Goal: Transaction & Acquisition: Download file/media

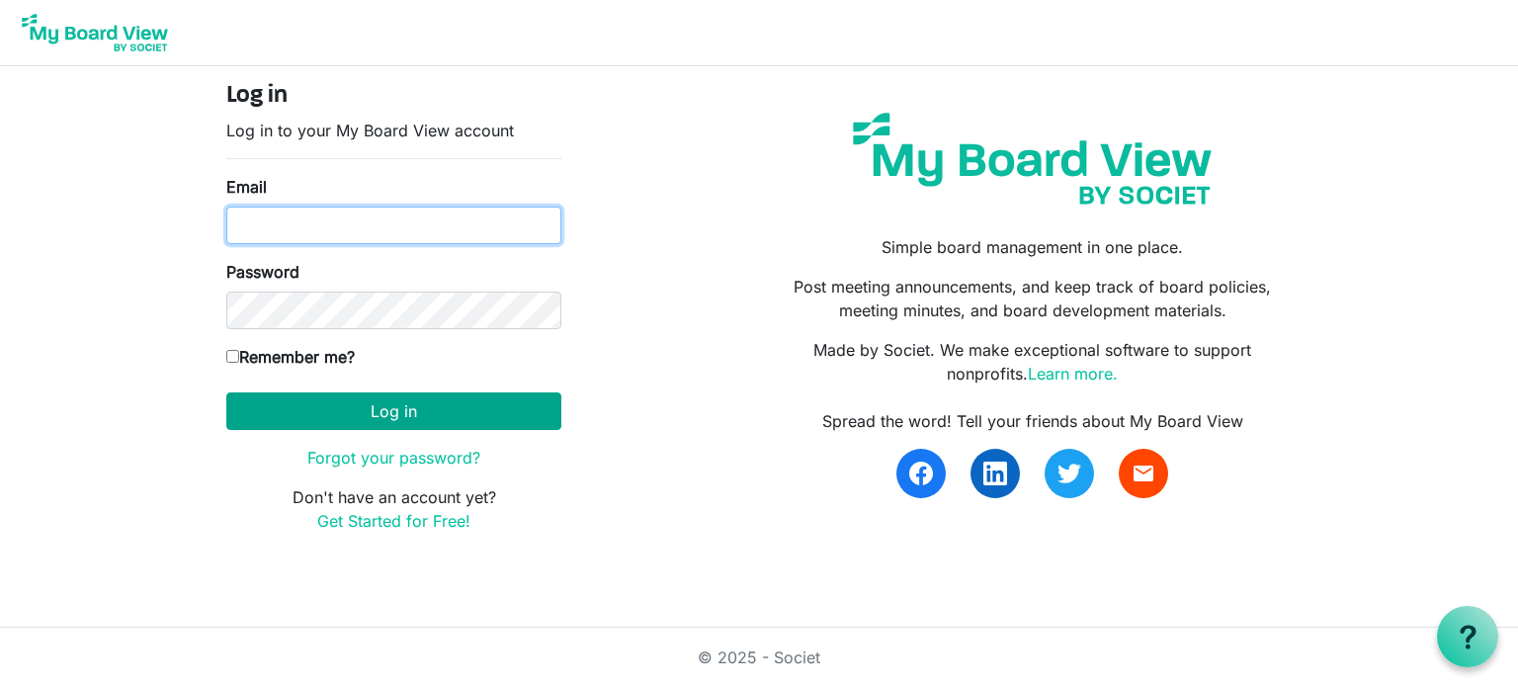
type input "karen@gths.ca"
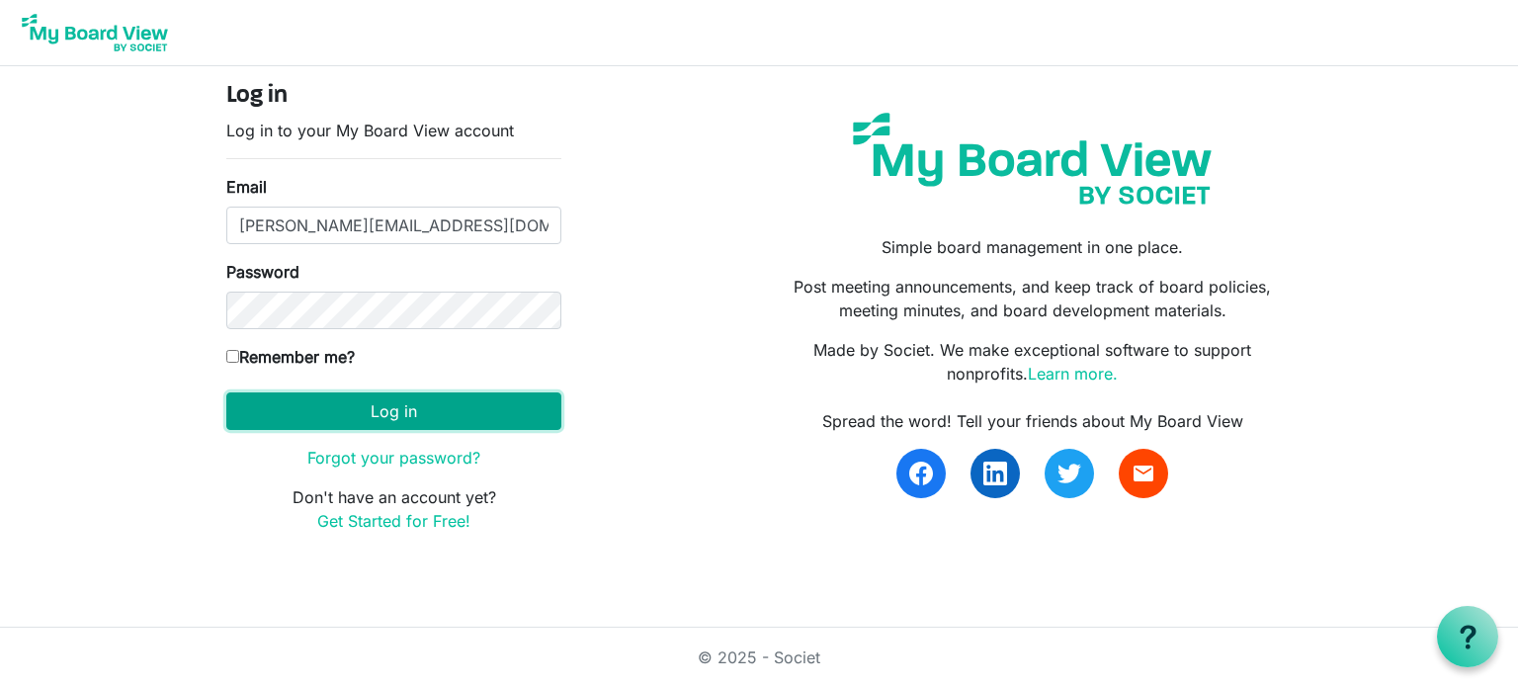
click at [447, 412] on button "Log in" at bounding box center [393, 411] width 335 height 38
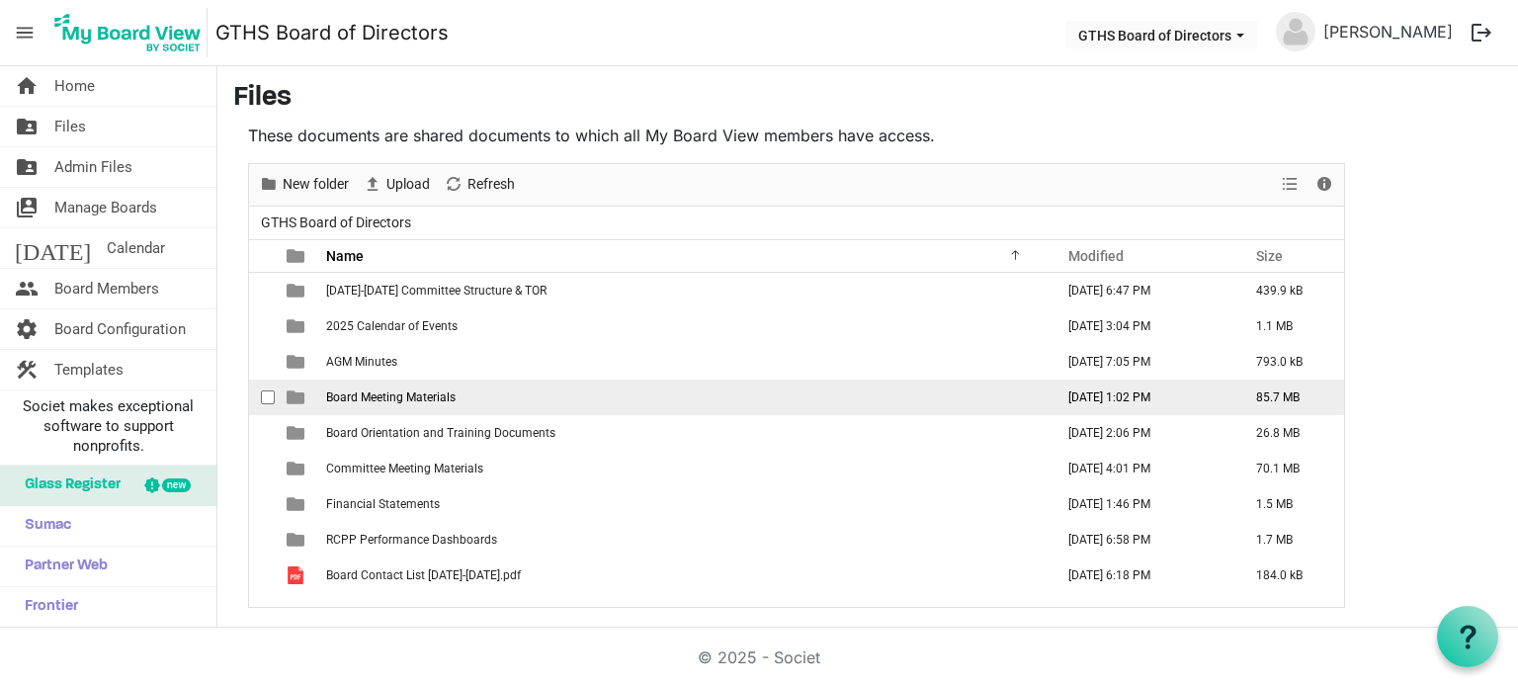
click at [408, 396] on span "Board Meeting Materials" at bounding box center [390, 397] width 129 height 14
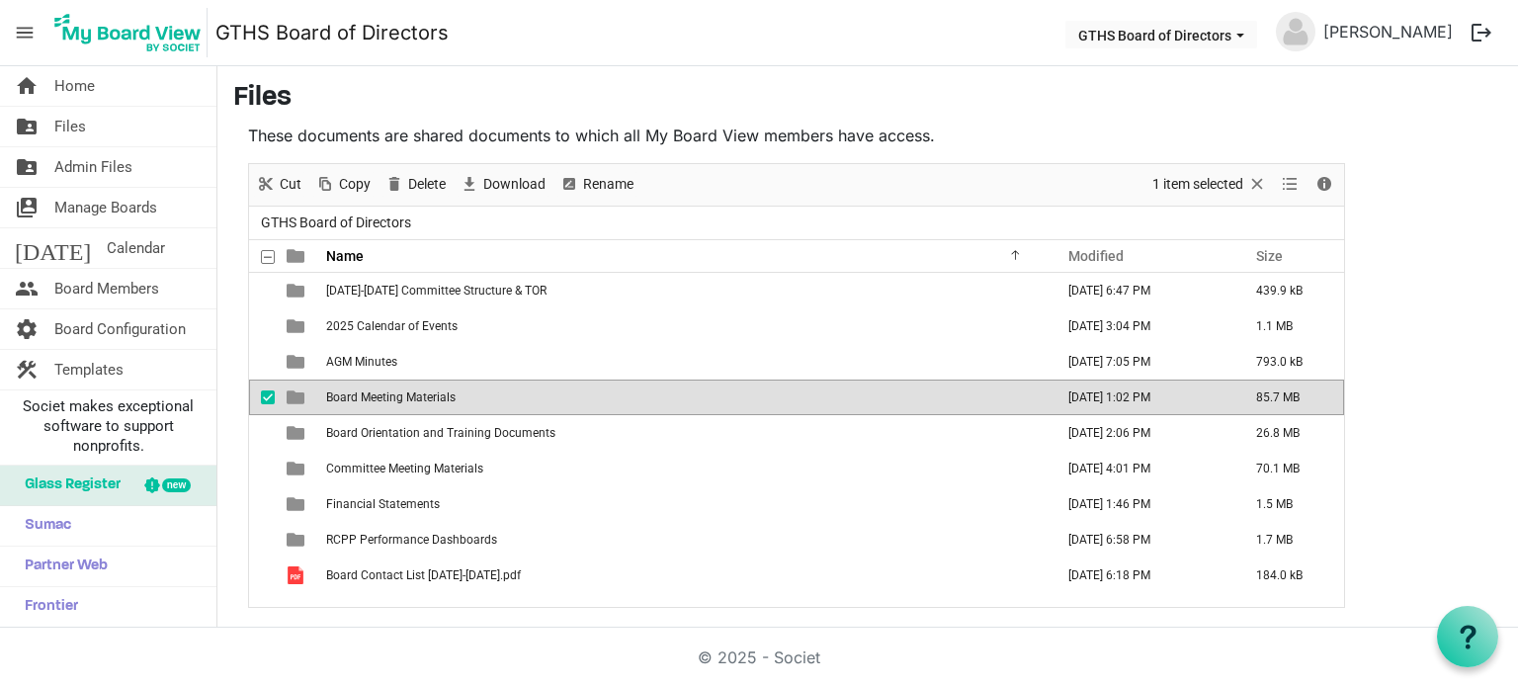
click at [408, 396] on span "Board Meeting Materials" at bounding box center [390, 397] width 129 height 14
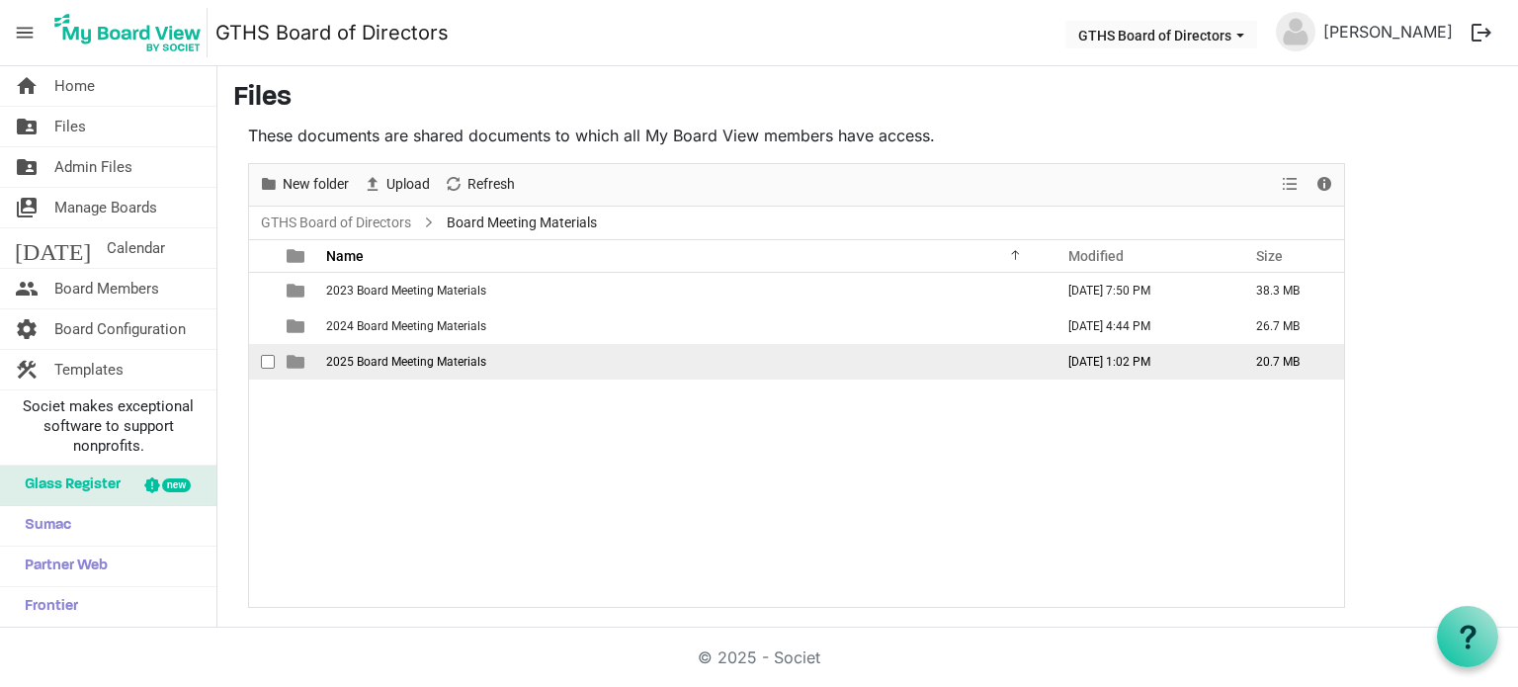
click at [400, 363] on span "2025 Board Meeting Materials" at bounding box center [406, 362] width 160 height 14
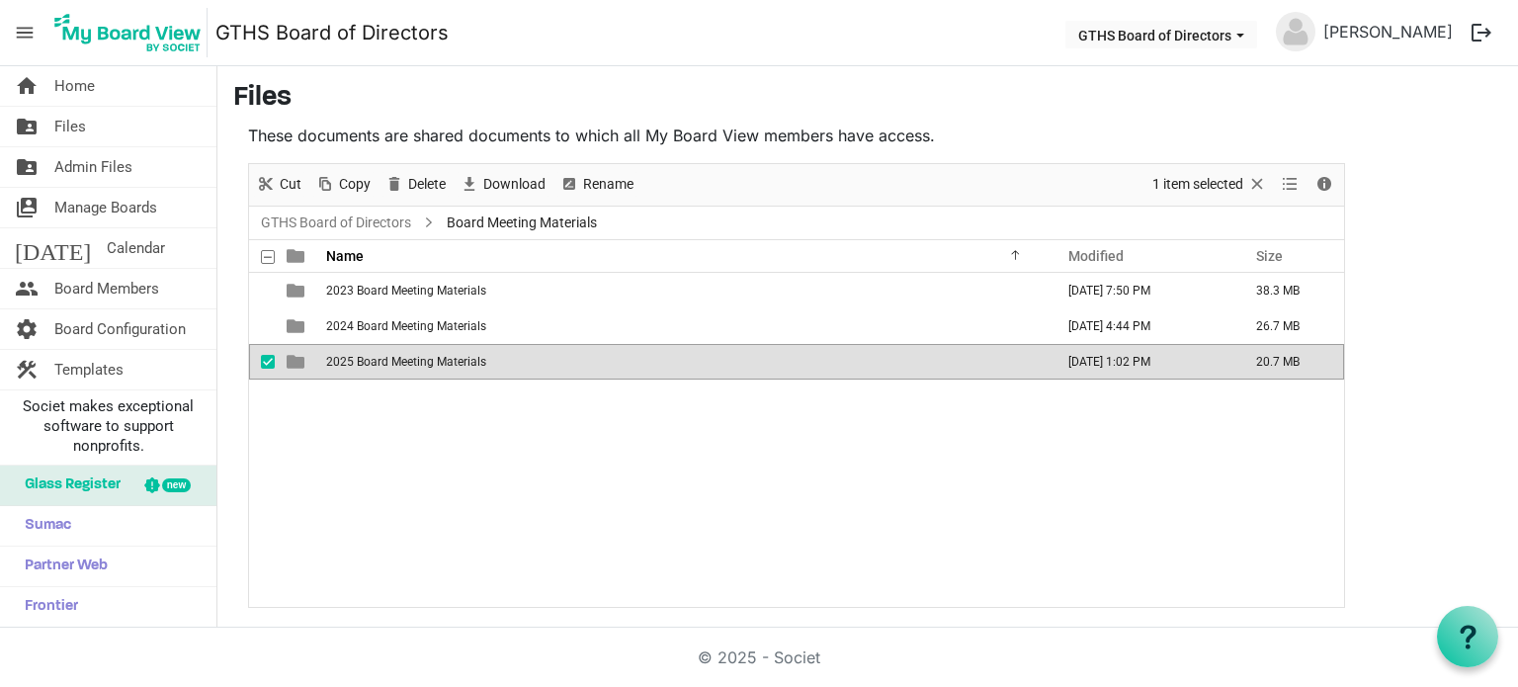
click at [400, 363] on span "2025 Board Meeting Materials" at bounding box center [406, 362] width 160 height 14
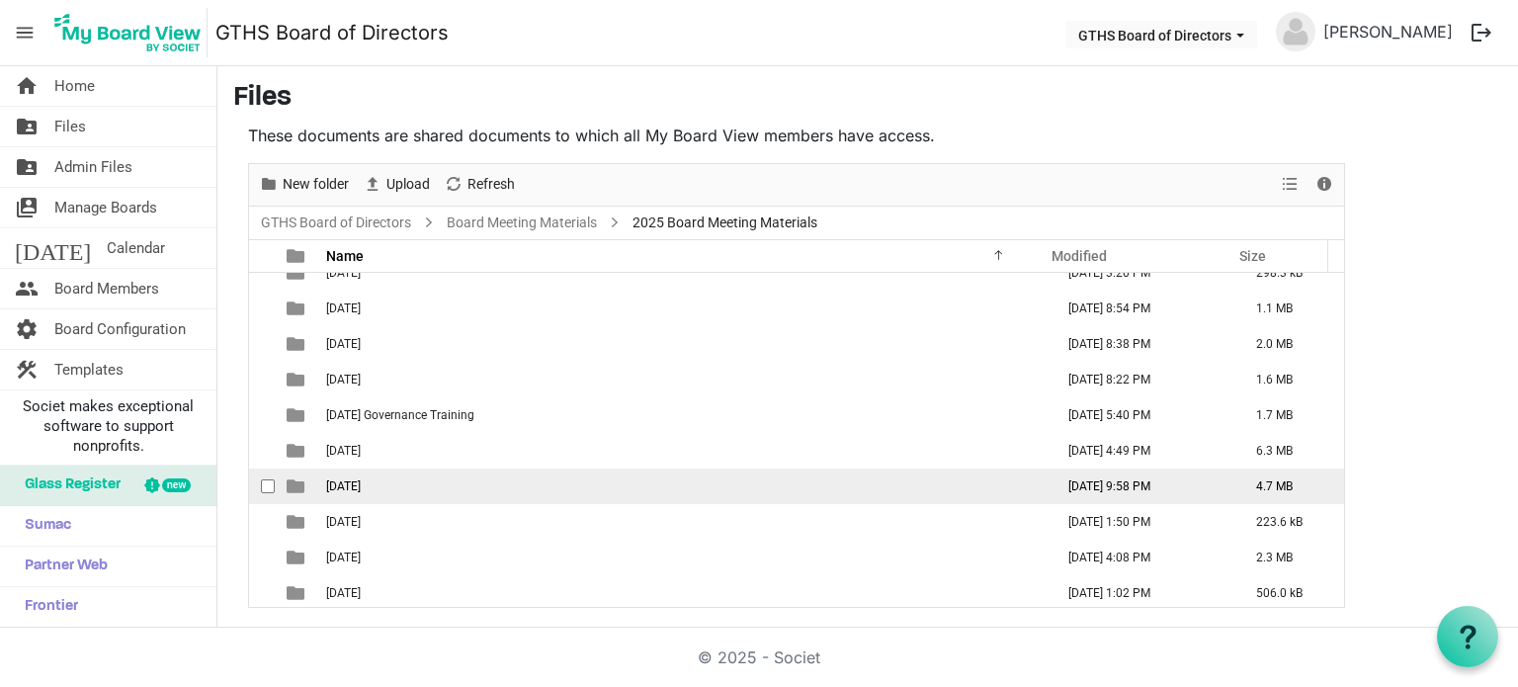
scroll to position [21, 0]
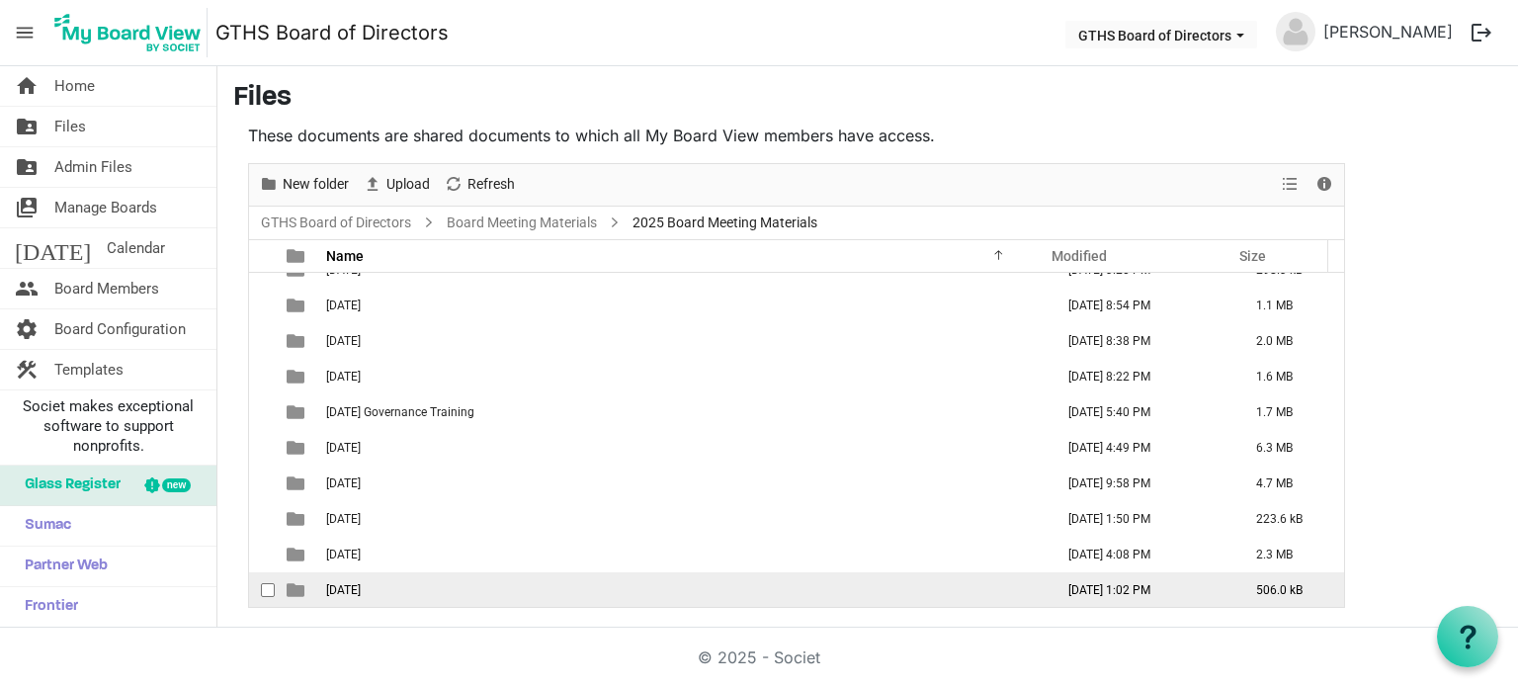
click at [361, 586] on span "[DATE]" at bounding box center [343, 590] width 35 height 14
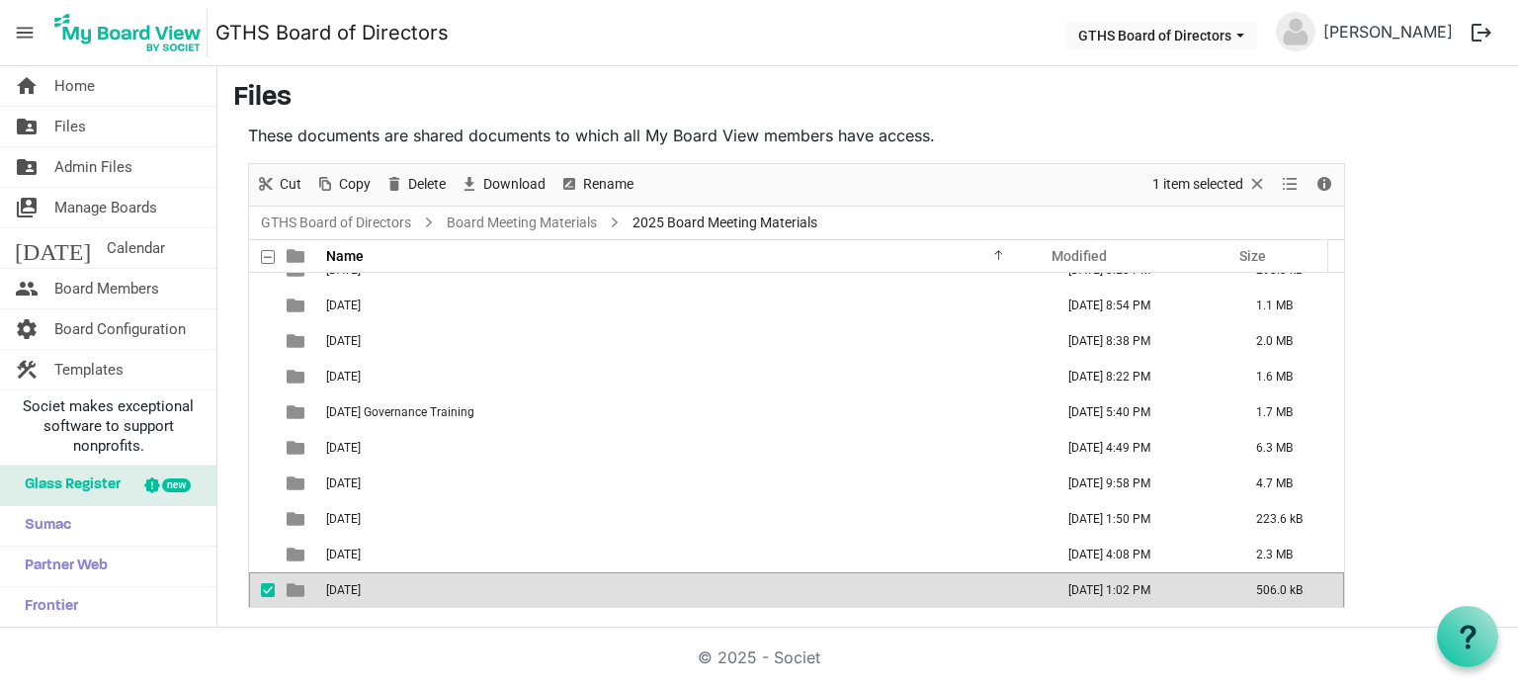
click at [361, 586] on span "[DATE]" at bounding box center [343, 590] width 35 height 14
